Goal: Find specific page/section: Find specific page/section

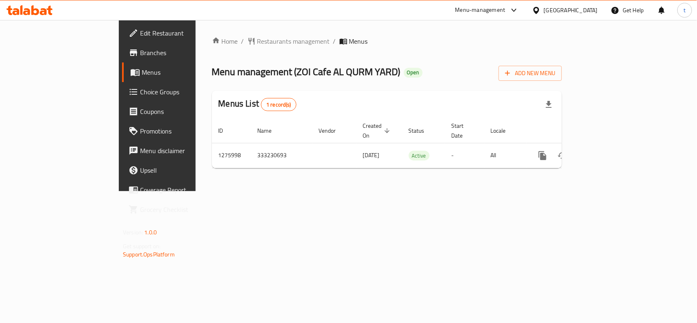
click at [211, 34] on div "Home / Restaurants management / Menus Menu management ( ZOI Cafe AL QURM YARD )…" at bounding box center [387, 105] width 383 height 171
click at [257, 36] on span "Restaurants management" at bounding box center [293, 41] width 73 height 10
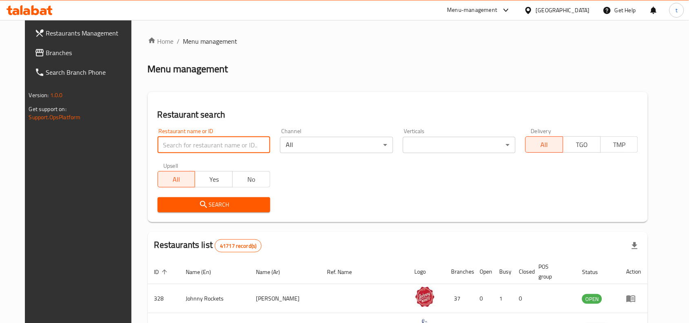
click at [176, 141] on input "search" at bounding box center [214, 145] width 113 height 16
paste input "754776"
type input "754776"
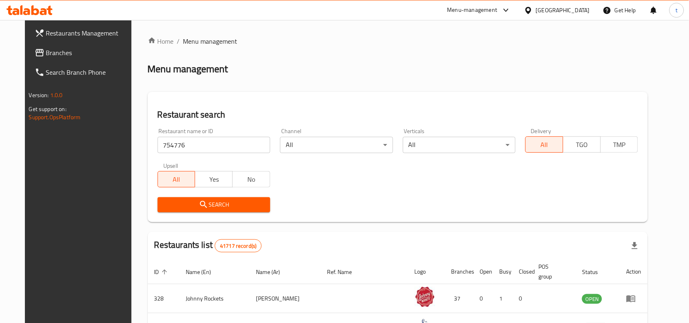
click at [199, 207] on icon "submit" at bounding box center [204, 205] width 10 height 10
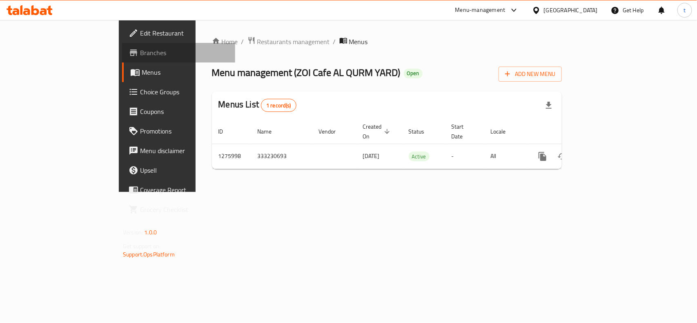
click at [140, 52] on span "Branches" at bounding box center [184, 53] width 89 height 10
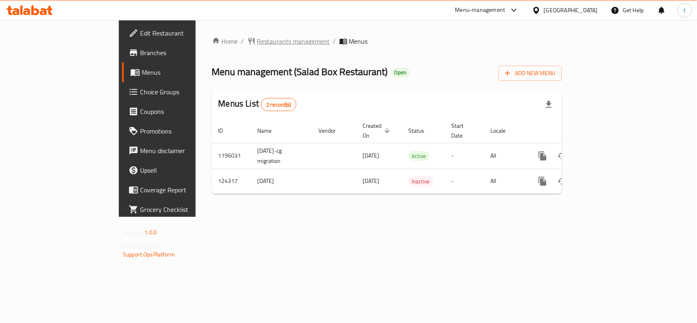
click at [257, 40] on span "Restaurants management" at bounding box center [293, 41] width 73 height 10
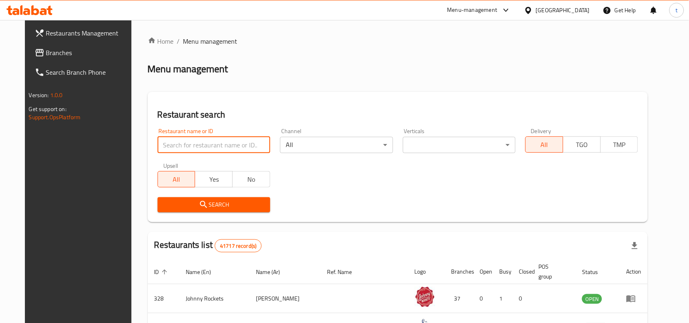
click at [187, 145] on input "search" at bounding box center [214, 145] width 113 height 16
paste input "608539"
type input "608539"
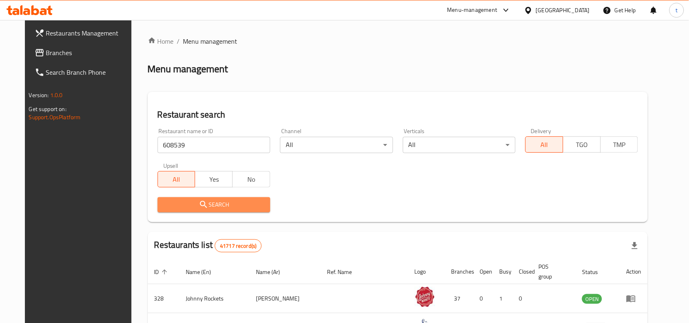
click at [211, 209] on span "Search" at bounding box center [214, 205] width 100 height 10
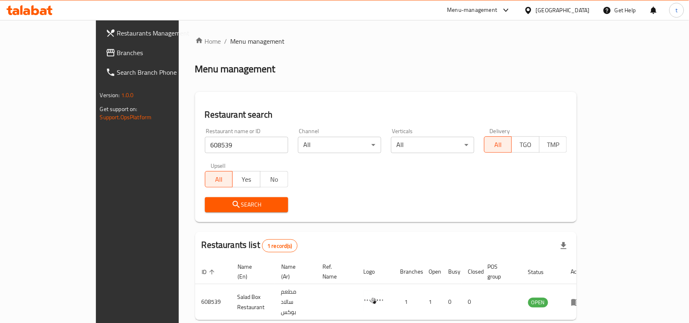
scroll to position [25, 0]
